Goal: Find specific page/section: Find specific page/section

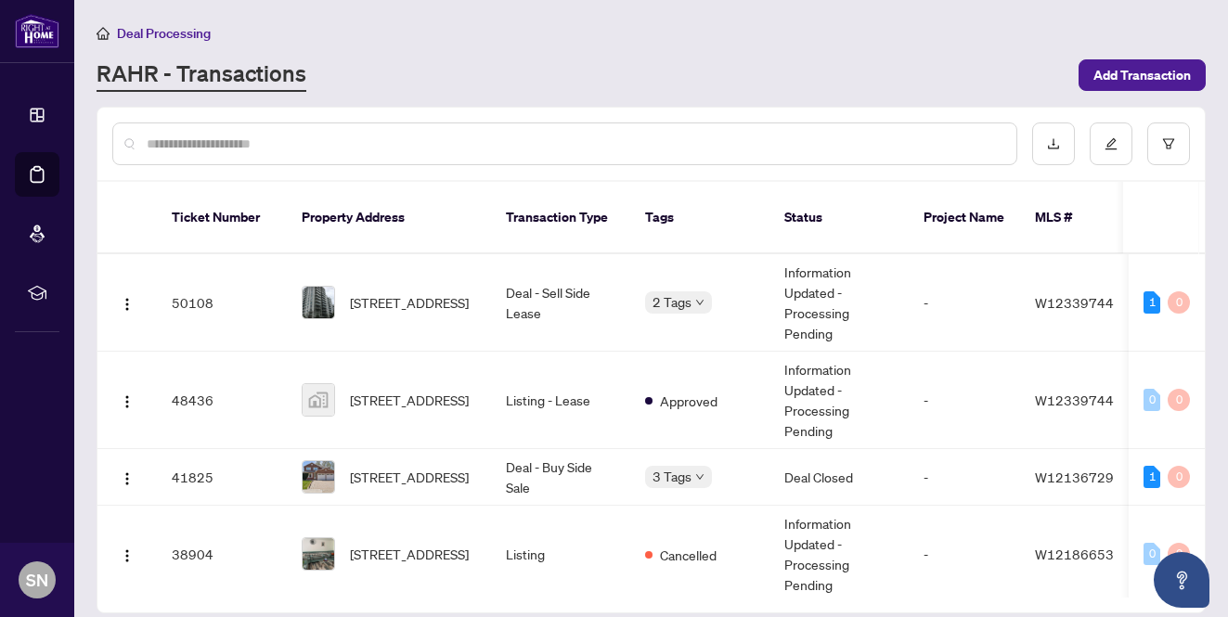
click at [721, 139] on input "text" at bounding box center [574, 144] width 855 height 20
click at [599, 141] on input "text" at bounding box center [574, 144] width 855 height 20
click at [594, 58] on div "RAHR - Transactions" at bounding box center [582, 74] width 971 height 33
click at [1145, 292] on div "1" at bounding box center [1152, 303] width 17 height 22
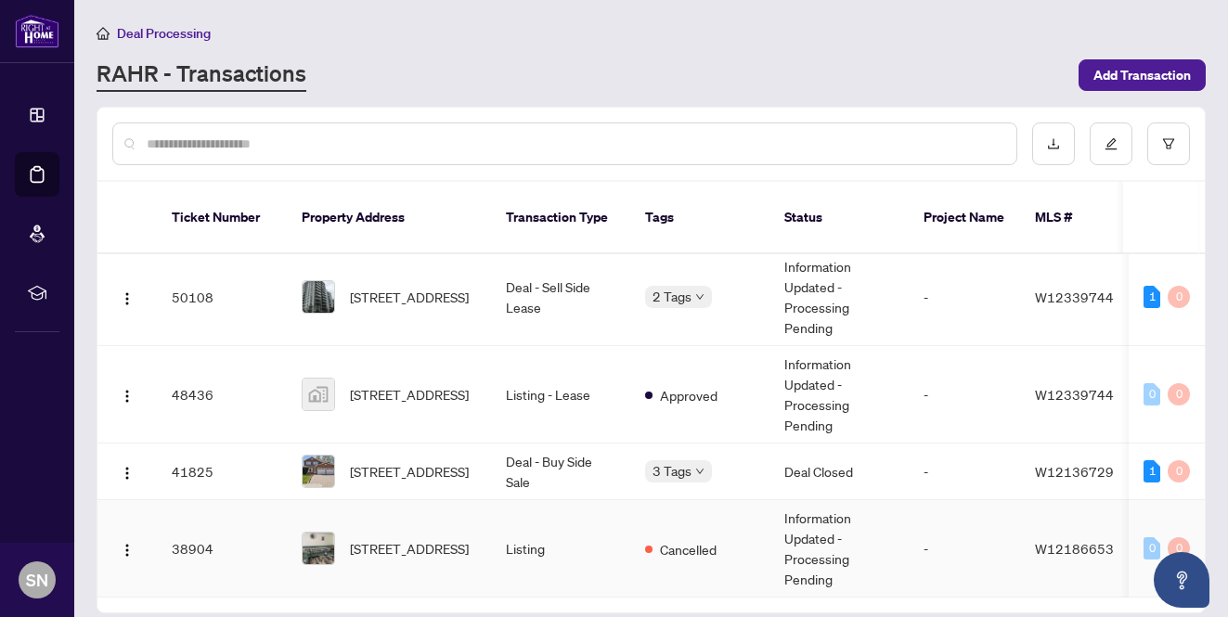
scroll to position [10, 0]
click at [656, 137] on input "text" at bounding box center [574, 144] width 855 height 20
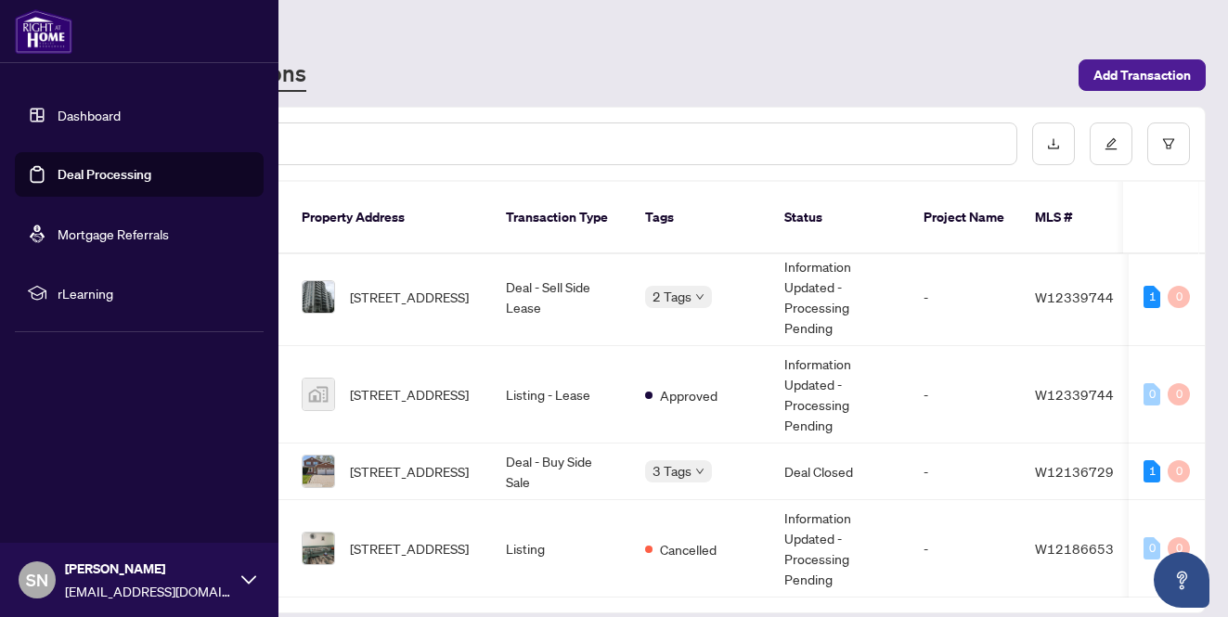
click at [84, 173] on link "Deal Processing" at bounding box center [105, 174] width 94 height 17
click at [97, 112] on link "Dashboard" at bounding box center [89, 115] width 63 height 17
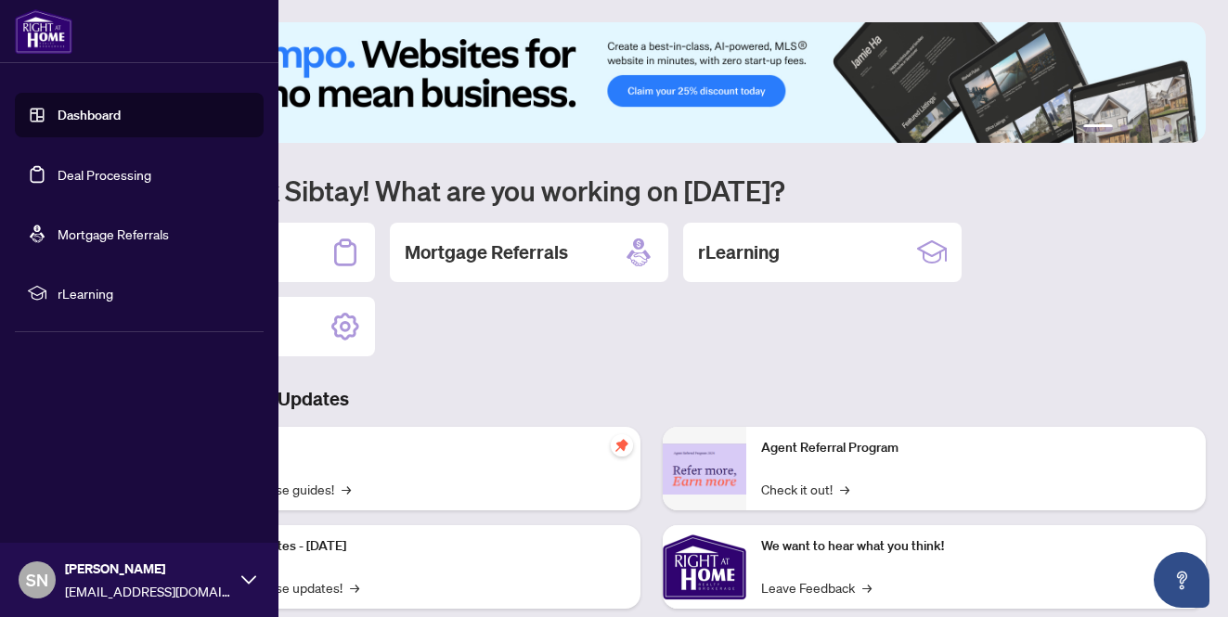
click at [76, 175] on link "Deal Processing" at bounding box center [105, 174] width 94 height 17
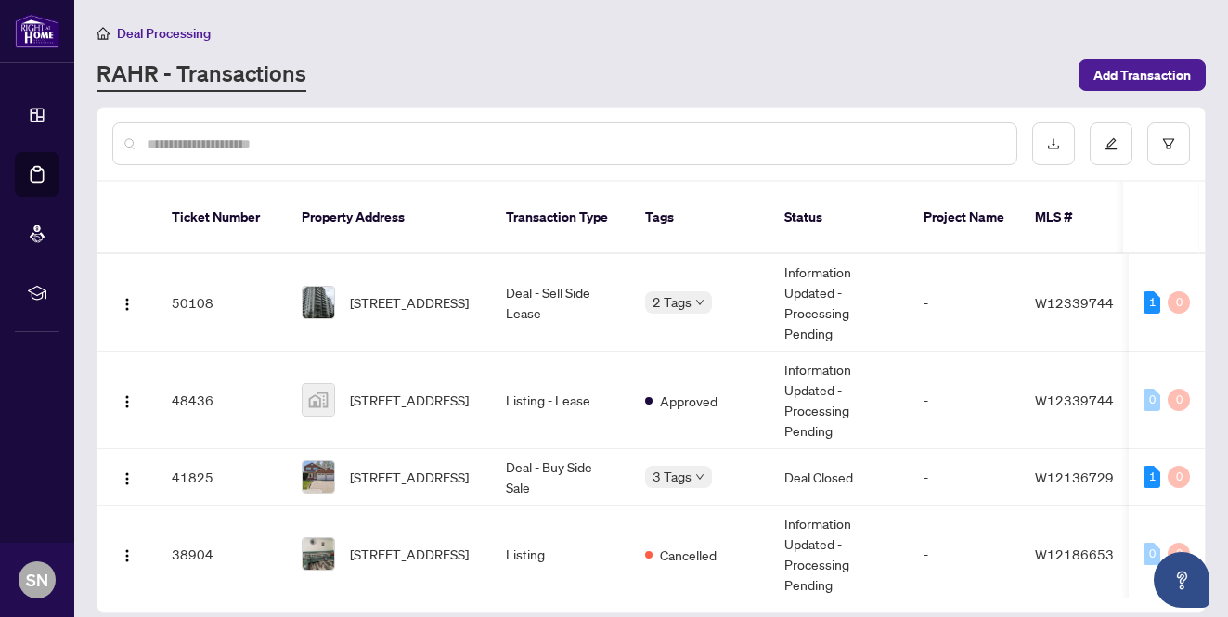
click at [774, 46] on div "Deal Processing [PERSON_NAME] - Transactions Add Transaction" at bounding box center [652, 57] width 1110 height 70
click at [650, 36] on div "Deal Processing" at bounding box center [652, 32] width 1110 height 21
click at [595, 59] on div "RAHR - Transactions" at bounding box center [582, 74] width 971 height 33
click at [626, 45] on div "Deal Processing [PERSON_NAME] - Transactions Add Transaction" at bounding box center [652, 57] width 1110 height 70
click at [529, 62] on div "RAHR - Transactions" at bounding box center [582, 74] width 971 height 33
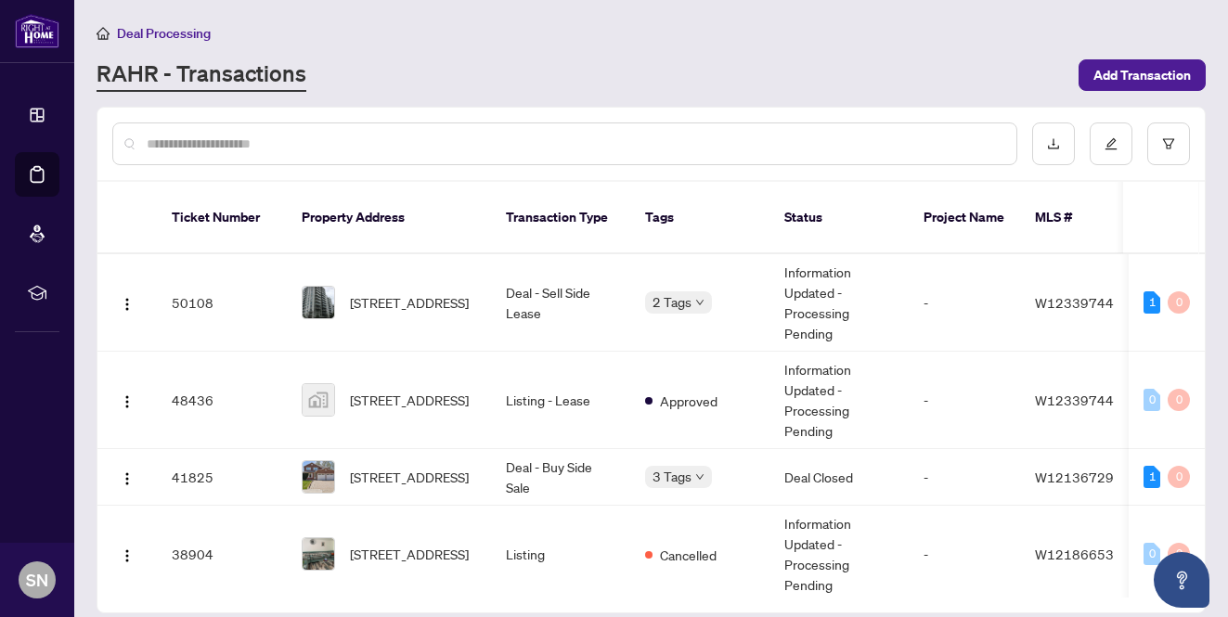
click at [644, 58] on div "RAHR - Transactions" at bounding box center [582, 74] width 971 height 33
